Goal: Task Accomplishment & Management: Manage account settings

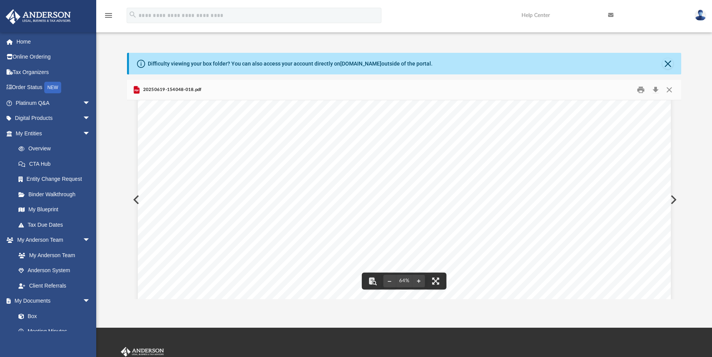
scroll to position [149, 0]
click at [673, 89] on button "Close" at bounding box center [670, 90] width 14 height 12
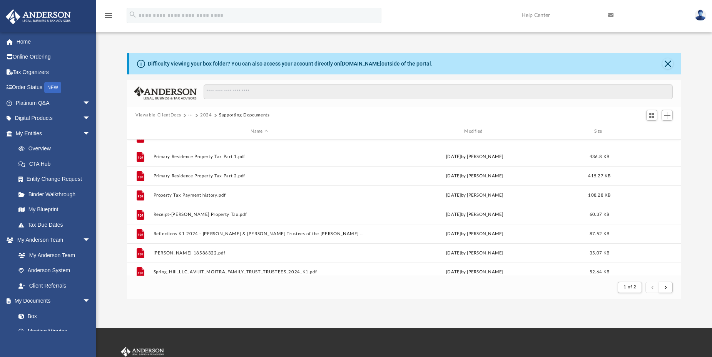
scroll to position [827, 0]
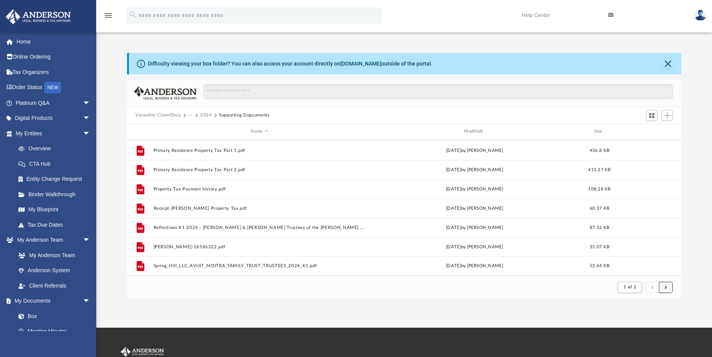
click at [670, 287] on button "submit" at bounding box center [666, 286] width 14 height 11
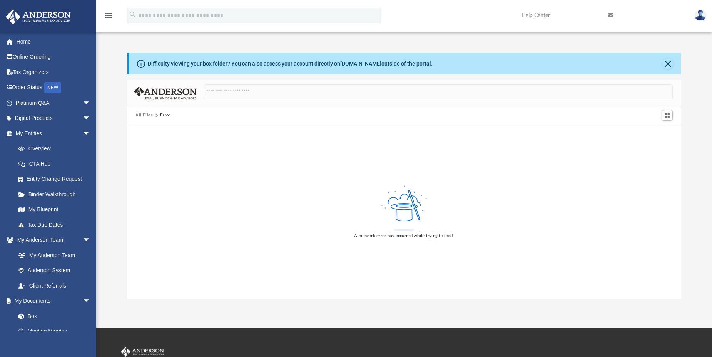
click at [147, 114] on button "All Files" at bounding box center [145, 115] width 18 height 7
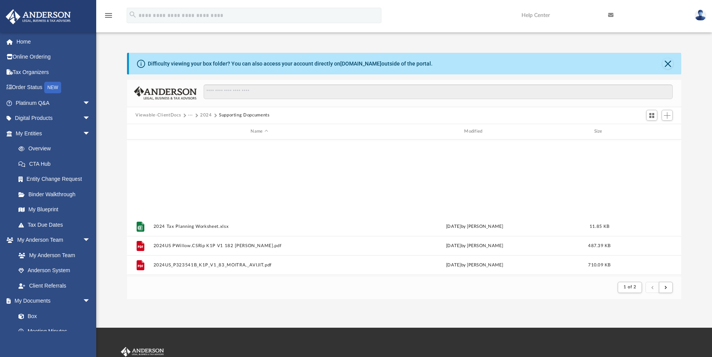
scroll to position [146, 549]
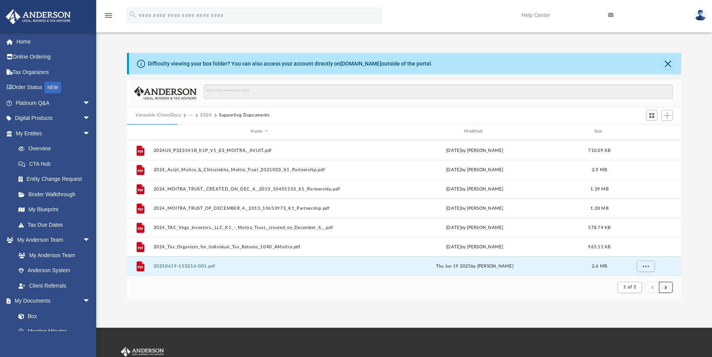
click at [668, 288] on button "submit" at bounding box center [666, 286] width 14 height 11
click at [667, 287] on span "submit" at bounding box center [666, 287] width 2 height 4
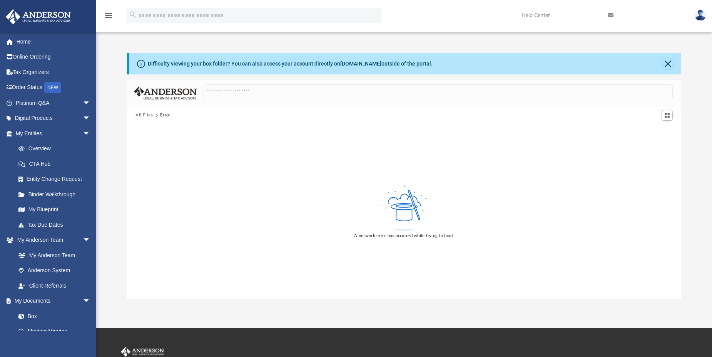
drag, startPoint x: 182, startPoint y: 340, endPoint x: 190, endPoint y: 333, distance: 10.7
click at [668, 65] on button "Close" at bounding box center [668, 63] width 11 height 11
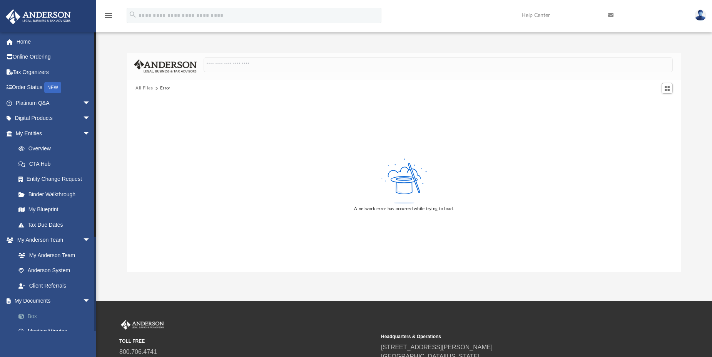
click at [32, 317] on link "Box" at bounding box center [56, 315] width 91 height 15
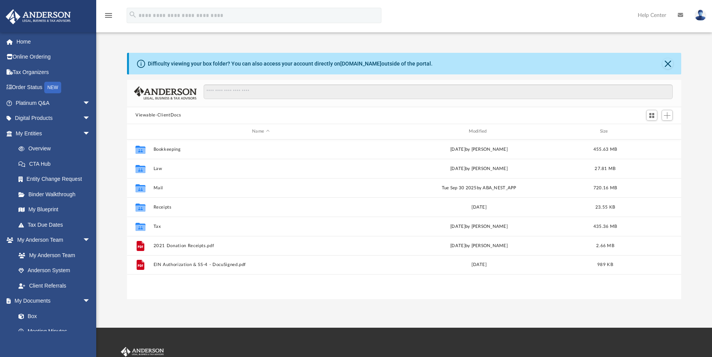
scroll to position [169, 549]
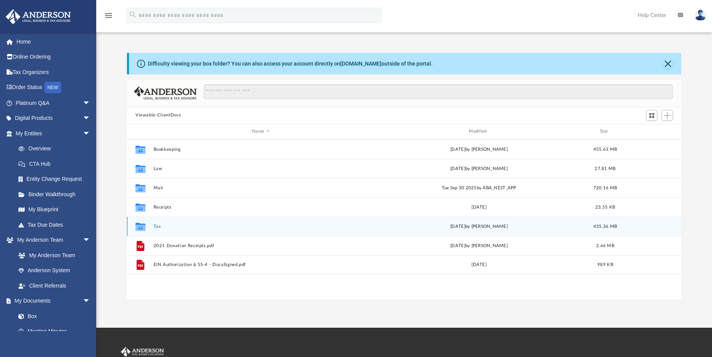
click at [158, 224] on button "Tax" at bounding box center [261, 225] width 215 height 5
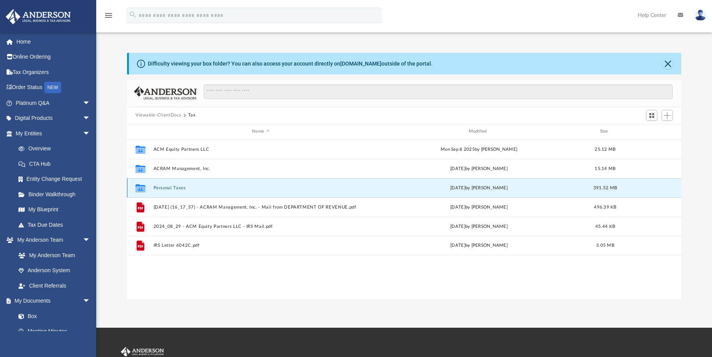
click at [159, 186] on button "Personal Taxes" at bounding box center [261, 187] width 215 height 5
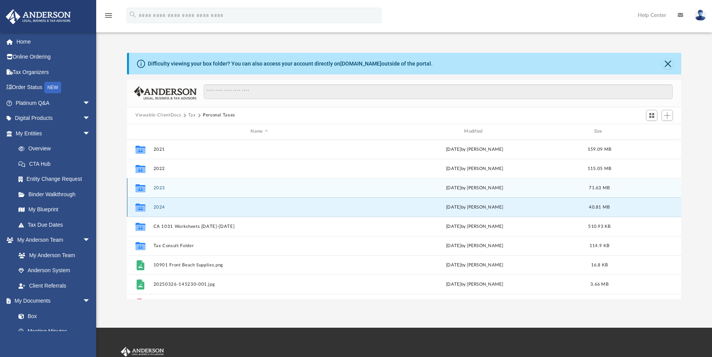
click at [160, 206] on button "2024" at bounding box center [260, 206] width 212 height 5
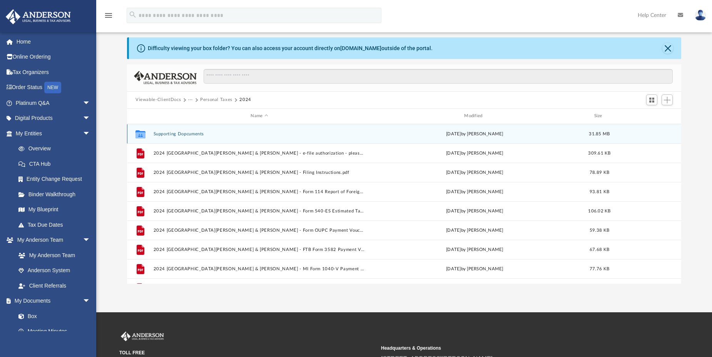
scroll to position [0, 0]
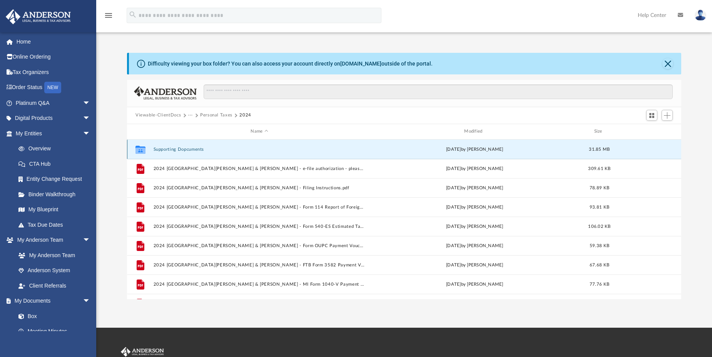
drag, startPoint x: 189, startPoint y: 147, endPoint x: 213, endPoint y: 143, distance: 24.6
click at [189, 148] on button "Supporting Dopcuments" at bounding box center [260, 148] width 212 height 5
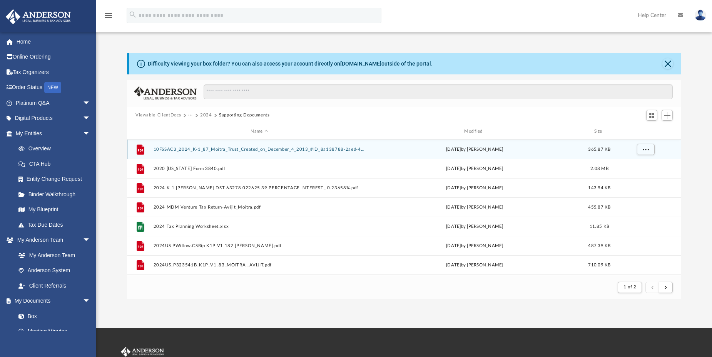
scroll to position [146, 549]
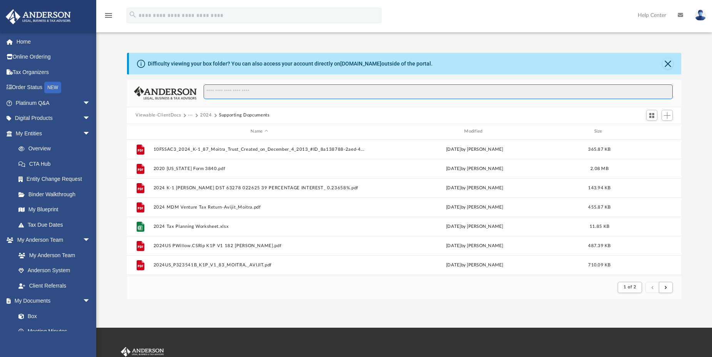
click at [243, 90] on input "Search files and folders" at bounding box center [438, 91] width 469 height 15
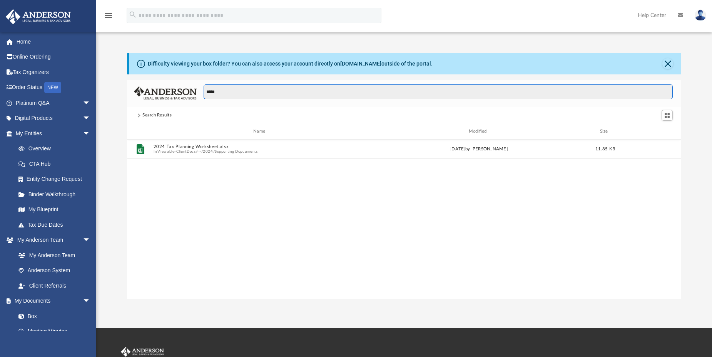
scroll to position [169, 549]
type input "*"
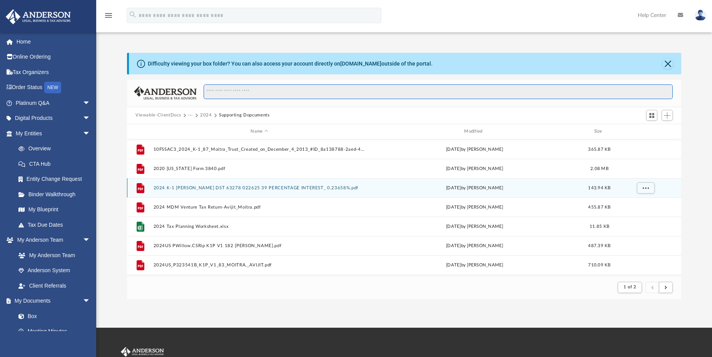
scroll to position [146, 549]
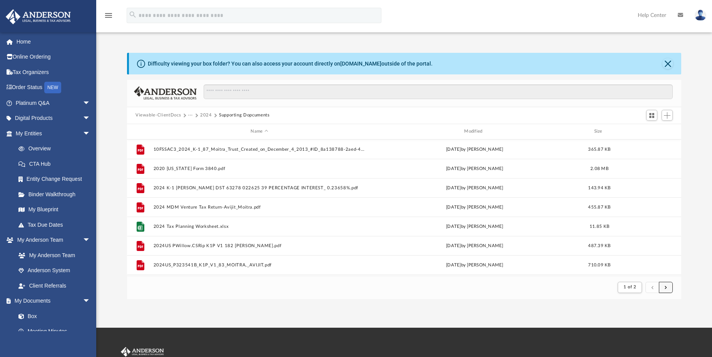
click at [668, 288] on button "submit" at bounding box center [666, 286] width 14 height 11
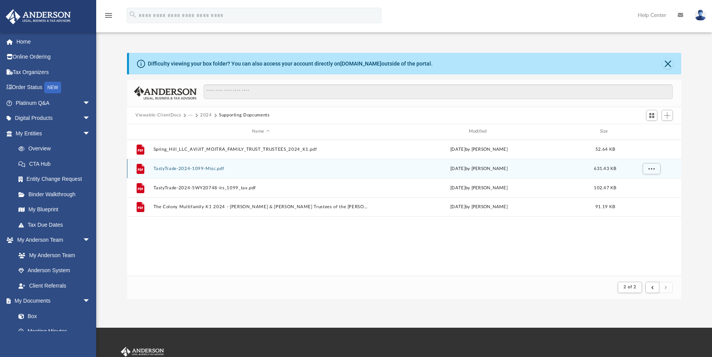
click at [181, 168] on button "TastyTrade-2024-1099-Misc.pdf" at bounding box center [261, 168] width 215 height 5
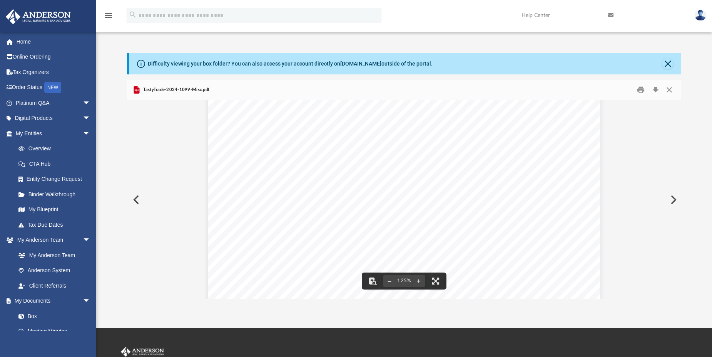
scroll to position [0, 0]
click at [675, 196] on button "Preview" at bounding box center [673, 200] width 17 height 22
click at [669, 89] on button "Close" at bounding box center [670, 90] width 14 height 12
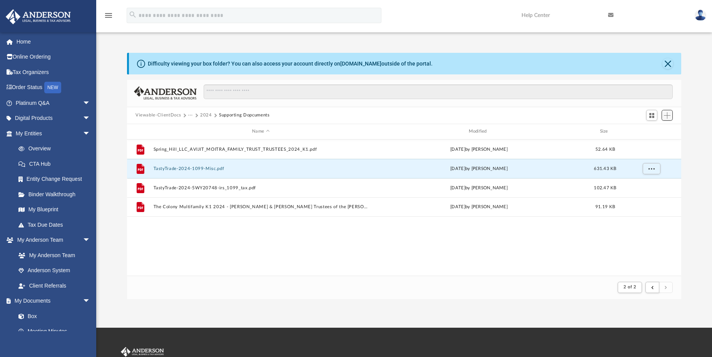
click at [672, 114] on button "Add" at bounding box center [668, 115] width 12 height 11
click at [653, 132] on li "Upload" at bounding box center [656, 131] width 25 height 8
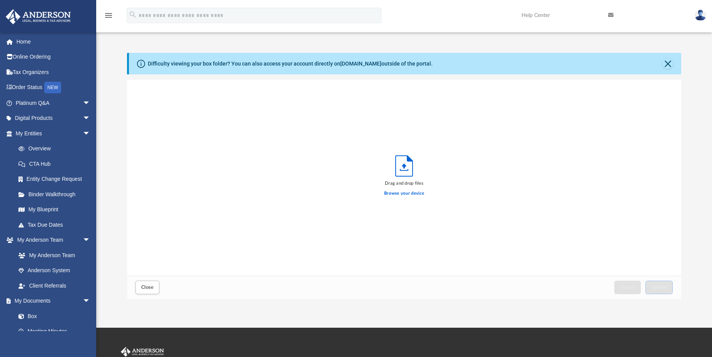
scroll to position [189, 549]
click at [410, 191] on label "Browse your device" at bounding box center [404, 193] width 40 height 7
click at [0, 0] on input "Browse your device" at bounding box center [0, 0] width 0 height 0
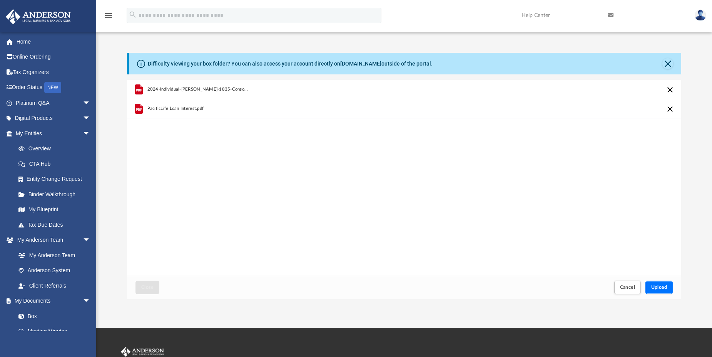
click at [658, 288] on span "Upload" at bounding box center [659, 287] width 16 height 5
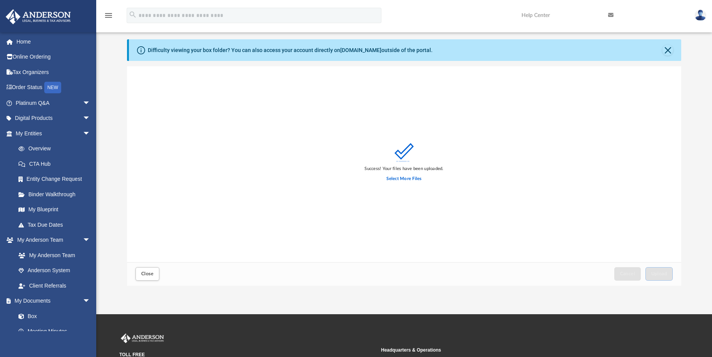
scroll to position [0, 0]
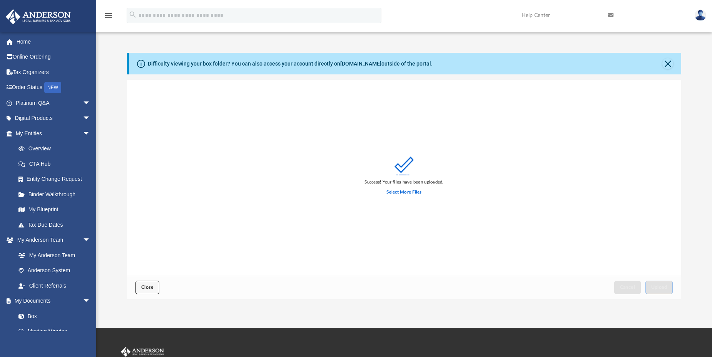
click at [148, 283] on button "Close" at bounding box center [148, 286] width 24 height 13
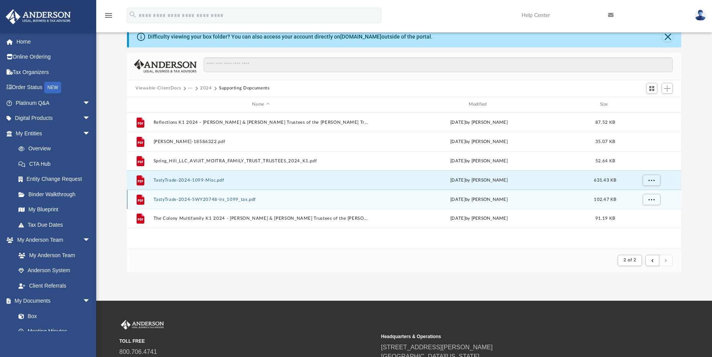
scroll to position [39, 0]
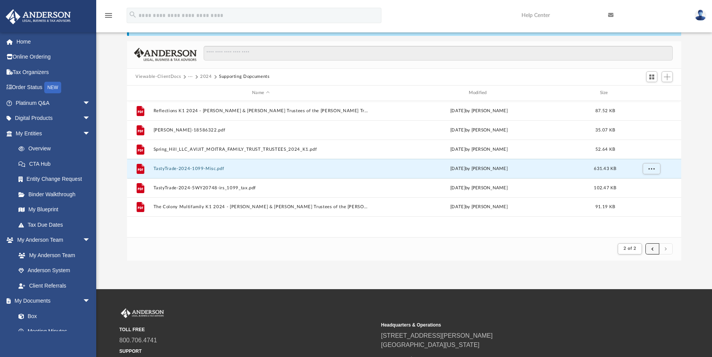
click at [654, 251] on button "submit" at bounding box center [653, 248] width 14 height 11
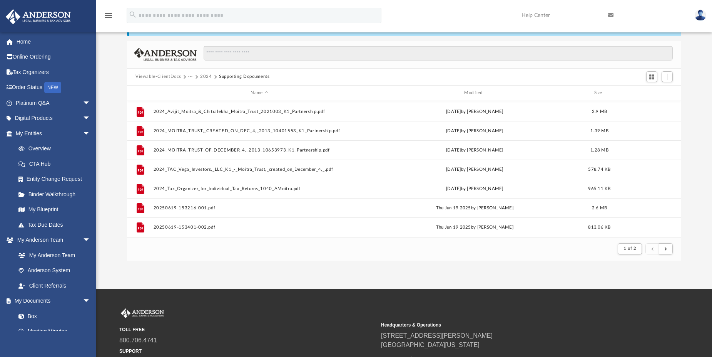
scroll to position [154, 0]
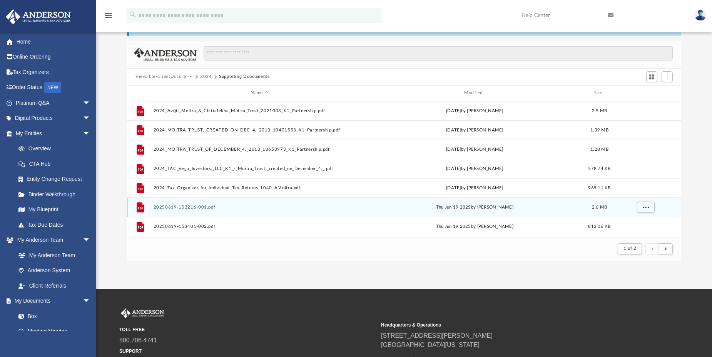
click at [185, 208] on button "20250619-153216-001.pdf" at bounding box center [260, 206] width 212 height 5
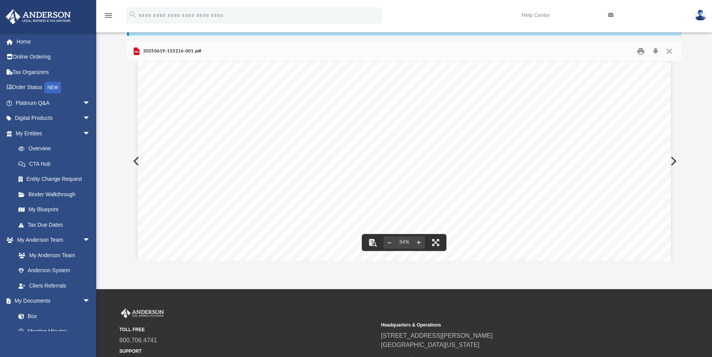
scroll to position [177, 0]
click at [390, 241] on button "File preview" at bounding box center [390, 242] width 12 height 17
click at [606, 211] on div "GOODWILL of Silicon good DONATION RECEIPT INFORMATION TO BE COMPLETED BY Addres…" at bounding box center [404, 194] width 554 height 517
click at [256, 340] on span "800.706.4741" at bounding box center [247, 339] width 256 height 9
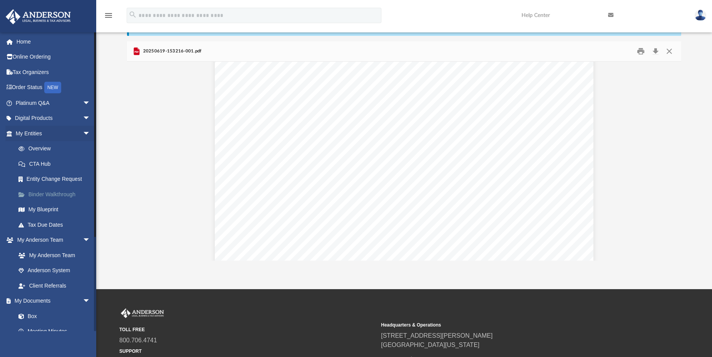
scroll to position [0, 0]
